Goal: Use online tool/utility: Utilize a website feature to perform a specific function

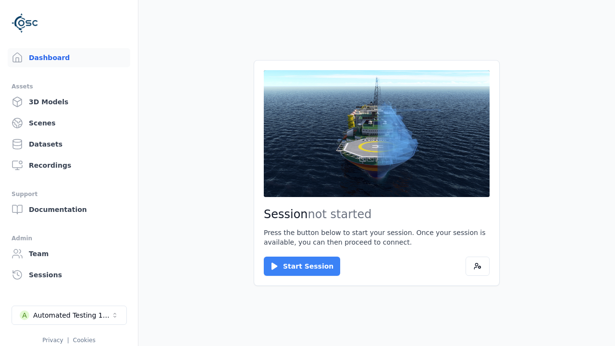
click at [296, 266] on button "Start Session" at bounding box center [302, 265] width 76 height 19
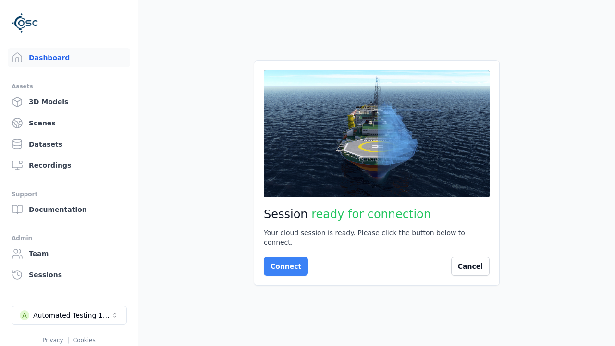
click at [283, 261] on button "Connect" at bounding box center [286, 265] width 44 height 19
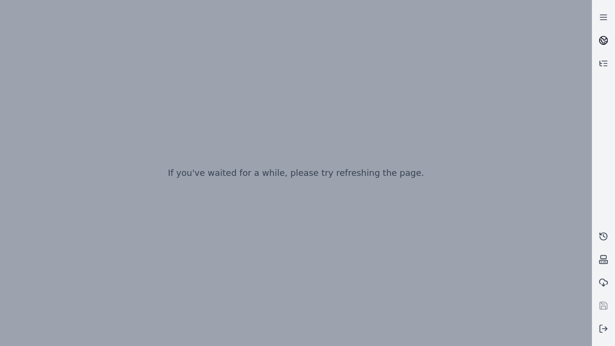
click at [603, 40] on icon at bounding box center [604, 38] width 6 height 3
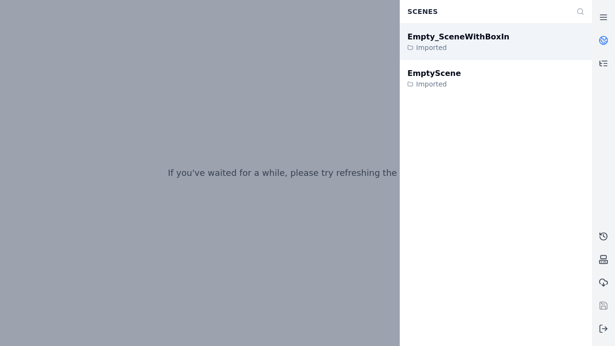
click at [448, 37] on div "Empty_SceneWithBoxIn" at bounding box center [458, 37] width 102 height 12
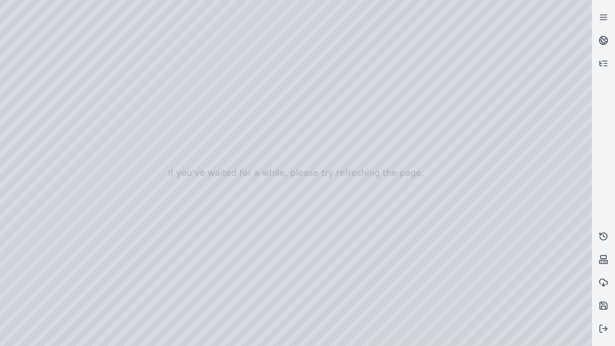
click at [109, 25] on div at bounding box center [296, 173] width 592 height 346
click at [138, 37] on div at bounding box center [296, 173] width 592 height 346
click at [568, 339] on div at bounding box center [296, 173] width 592 height 346
click at [512, 269] on div at bounding box center [296, 173] width 592 height 346
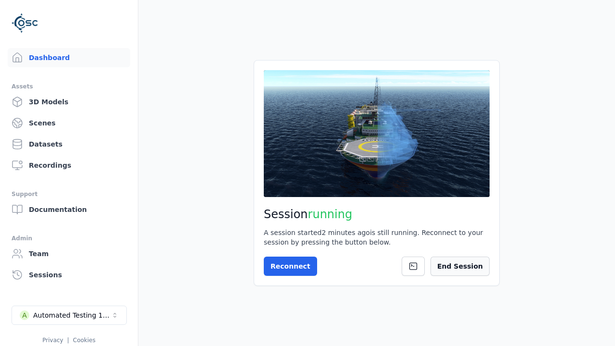
click at [464, 266] on button "End Session" at bounding box center [459, 265] width 59 height 19
